Goal: Information Seeking & Learning: Learn about a topic

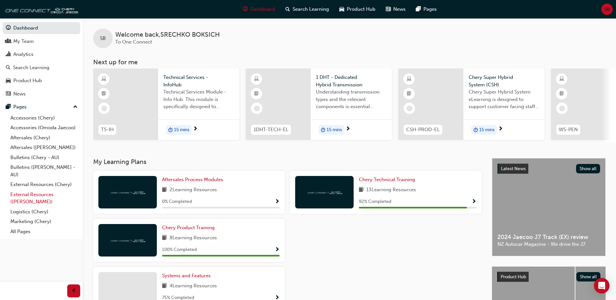
click at [48, 194] on link "External Resources ([PERSON_NAME])" at bounding box center [44, 198] width 72 height 17
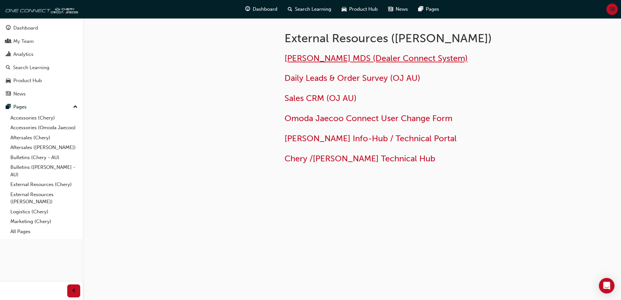
click at [303, 58] on span "Jaecoo MDS (Dealer Connect System)" at bounding box center [375, 58] width 183 height 10
click at [330, 137] on span "Omoda Jaecoo Info-Hub / Technical Portal" at bounding box center [370, 138] width 172 height 10
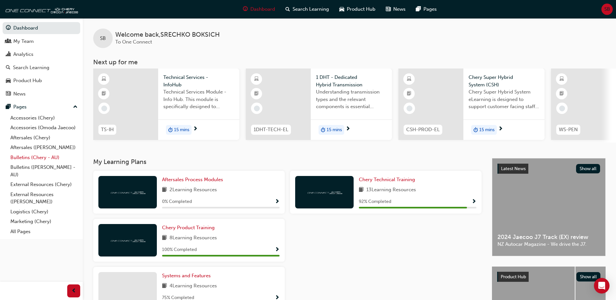
click at [29, 158] on link "Bulletins (Chery - AU)" at bounding box center [44, 158] width 72 height 10
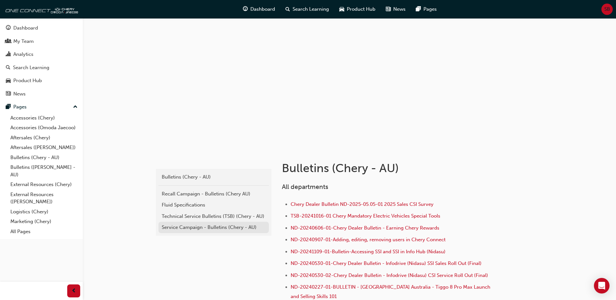
click at [235, 224] on div "Service Campaign - Bulletins (Chery - AU)" at bounding box center [214, 227] width 104 height 7
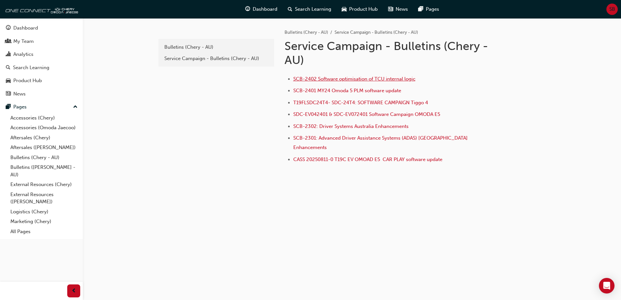
click at [296, 77] on span "SCB-2402 Software optimisation of TCU internal logic" at bounding box center [354, 79] width 122 height 6
click at [398, 126] on span "SCB-2302: Driver Systems Australia Enhancements" at bounding box center [350, 126] width 115 height 6
click at [369, 138] on span "SCB-2301: Advanced Driver Assistance Systems (ADAS) [GEOGRAPHIC_DATA] Enhanceme…" at bounding box center [381, 142] width 176 height 15
click at [220, 54] on link "Service Campaign - Bulletins (Chery - AU)" at bounding box center [216, 58] width 110 height 11
click at [197, 41] on div "Bulletins (Chery - AU) Service Campaign - Bulletins (Chery - AU)" at bounding box center [216, 53] width 116 height 28
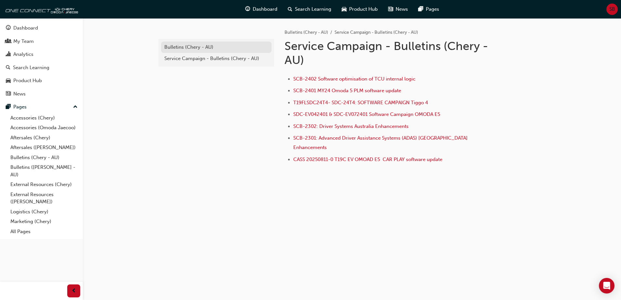
click at [198, 43] on div "Bulletins (Chery - AU)" at bounding box center [216, 46] width 104 height 7
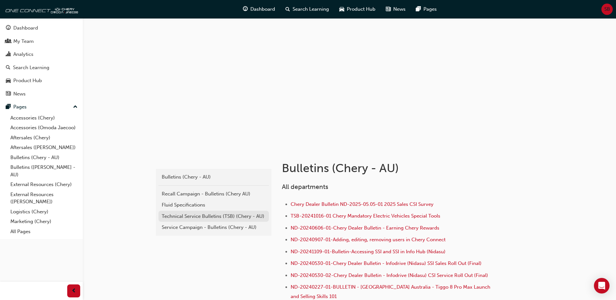
click at [229, 218] on div "Technical Service Bulletins (TSB) (Chery - AU)" at bounding box center [214, 216] width 104 height 7
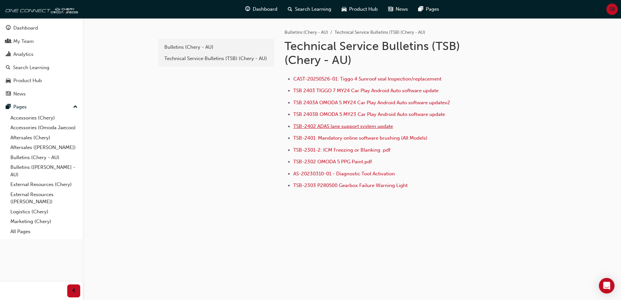
click at [300, 126] on span "TSB-2402 ADAS lane support system update" at bounding box center [343, 126] width 100 height 6
click at [189, 50] on div "Bulletins (Chery - AU)" at bounding box center [216, 46] width 104 height 7
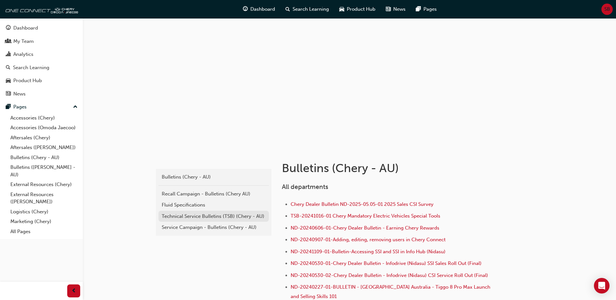
click at [230, 217] on div "Technical Service Bulletins (TSB) (Chery - AU)" at bounding box center [214, 216] width 104 height 7
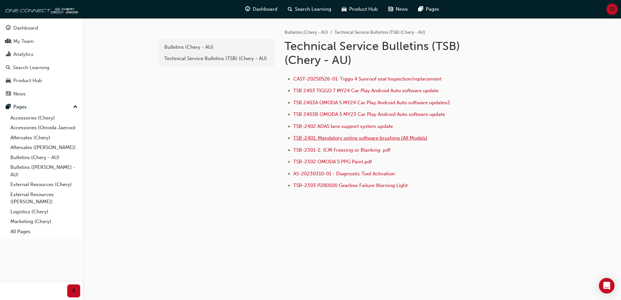
click at [300, 138] on span "TSB-2401: Mandatory online software brushing (All Models)" at bounding box center [360, 138] width 134 height 6
click at [344, 231] on div "e820a42a-f55a-48b1-8359-4e82164139b7 Bulletins (Chery - AU) Technical Service B…" at bounding box center [351, 127] width 389 height 219
click at [46, 195] on link "External Resources ([PERSON_NAME])" at bounding box center [44, 198] width 72 height 17
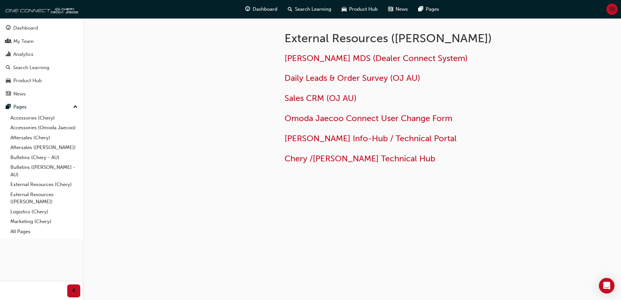
drag, startPoint x: 180, startPoint y: 138, endPoint x: 243, endPoint y: 86, distance: 81.6
click at [179, 138] on div at bounding box center [215, 106] width 117 height 176
drag, startPoint x: 315, startPoint y: 60, endPoint x: 312, endPoint y: 59, distance: 3.3
click at [315, 60] on span "Jaecoo MDS (Dealer Connect System)" at bounding box center [375, 58] width 183 height 10
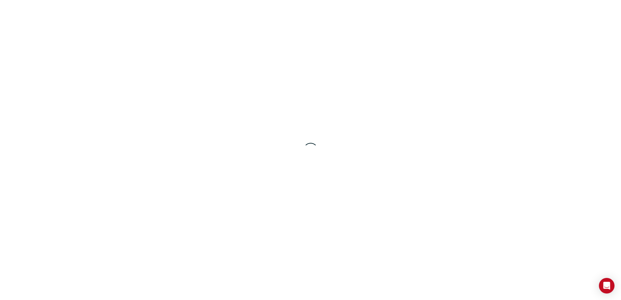
click at [164, 81] on div at bounding box center [310, 150] width 621 height 300
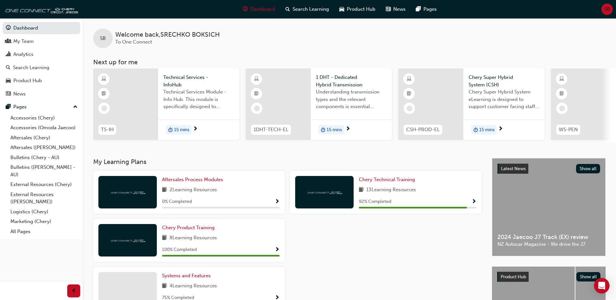
click at [365, 275] on div "Aftersales Process Modules 2 Learning Resources 0 % Completed Chery Technical T…" at bounding box center [287, 243] width 393 height 144
click at [361, 267] on div at bounding box center [385, 243] width 197 height 48
click at [31, 185] on link "External Resources (Chery)" at bounding box center [44, 184] width 72 height 10
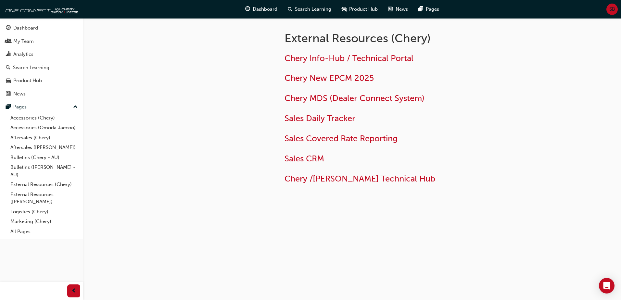
click at [325, 57] on span "Chery Info-Hub / Technical Portal" at bounding box center [348, 58] width 129 height 10
